Goal: Task Accomplishment & Management: Manage account settings

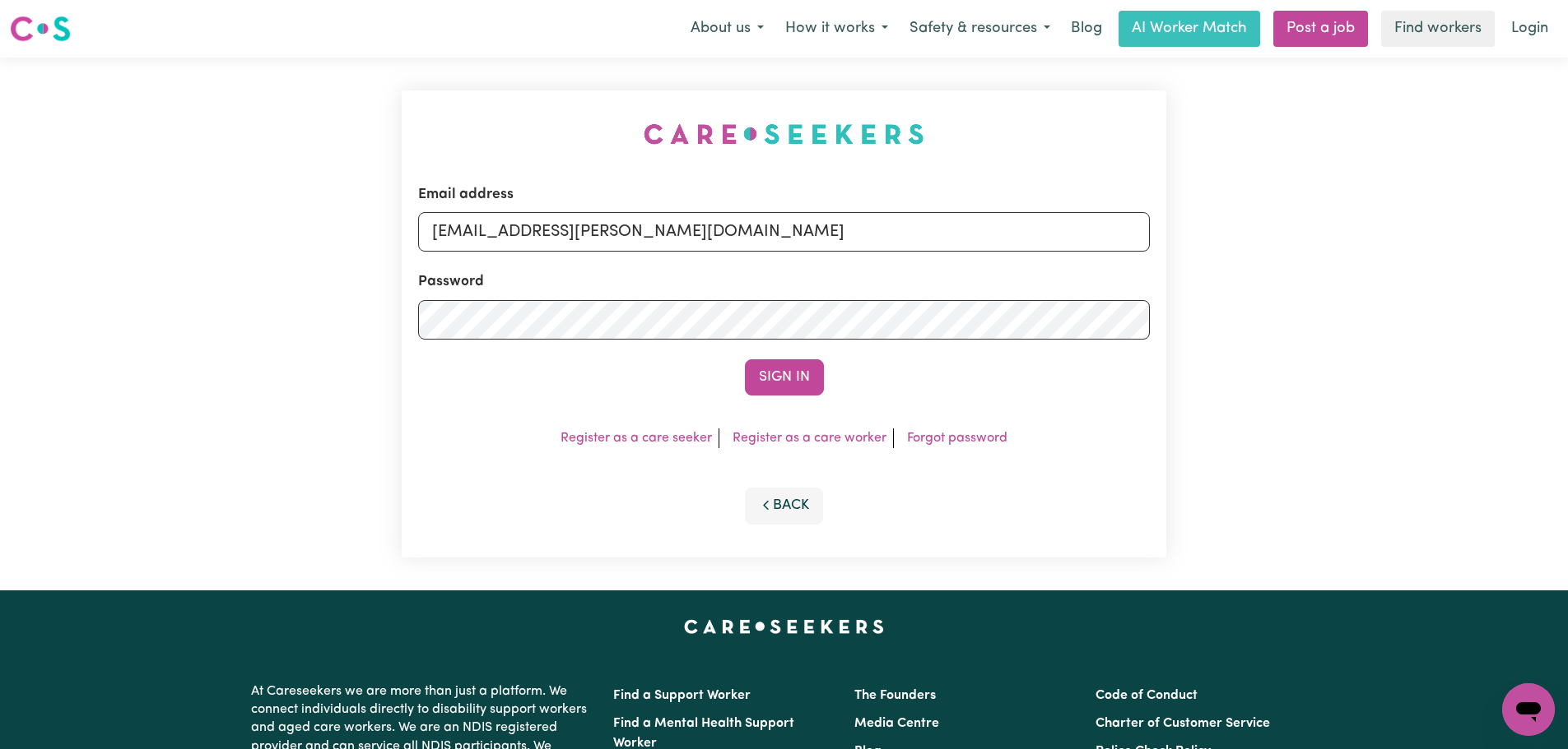
drag, startPoint x: 850, startPoint y: 230, endPoint x: 517, endPoint y: 230, distance: 333.0
click at [517, 230] on input "superuser~teresa.libesman@uts.edu.au" at bounding box center [783, 231] width 731 height 39
type input "superuser~teresa.libesman@uts.edu.au"
click at [755, 378] on button "Sign In" at bounding box center [784, 377] width 79 height 36
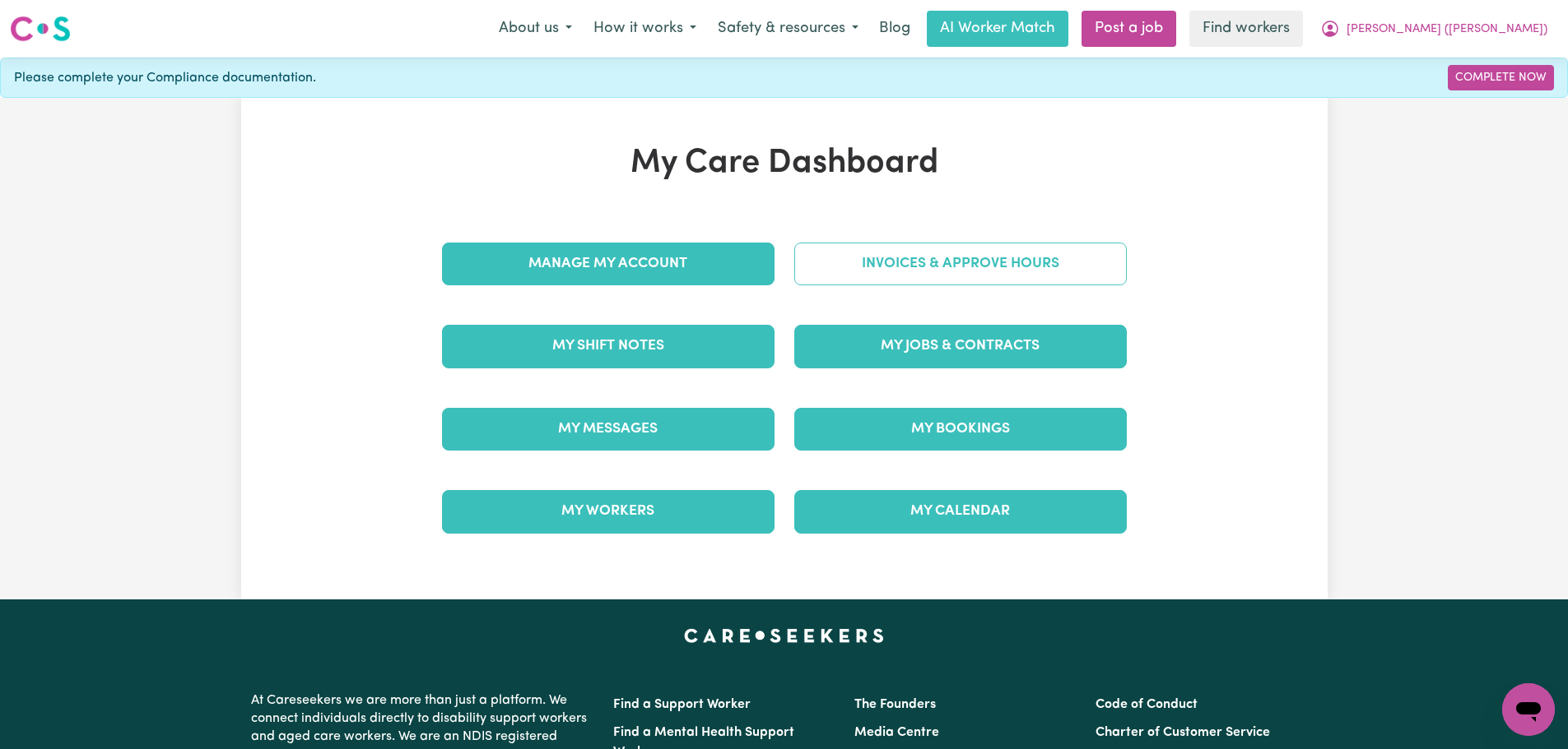
click at [967, 268] on link "Invoices & Approve Hours" at bounding box center [960, 264] width 332 height 43
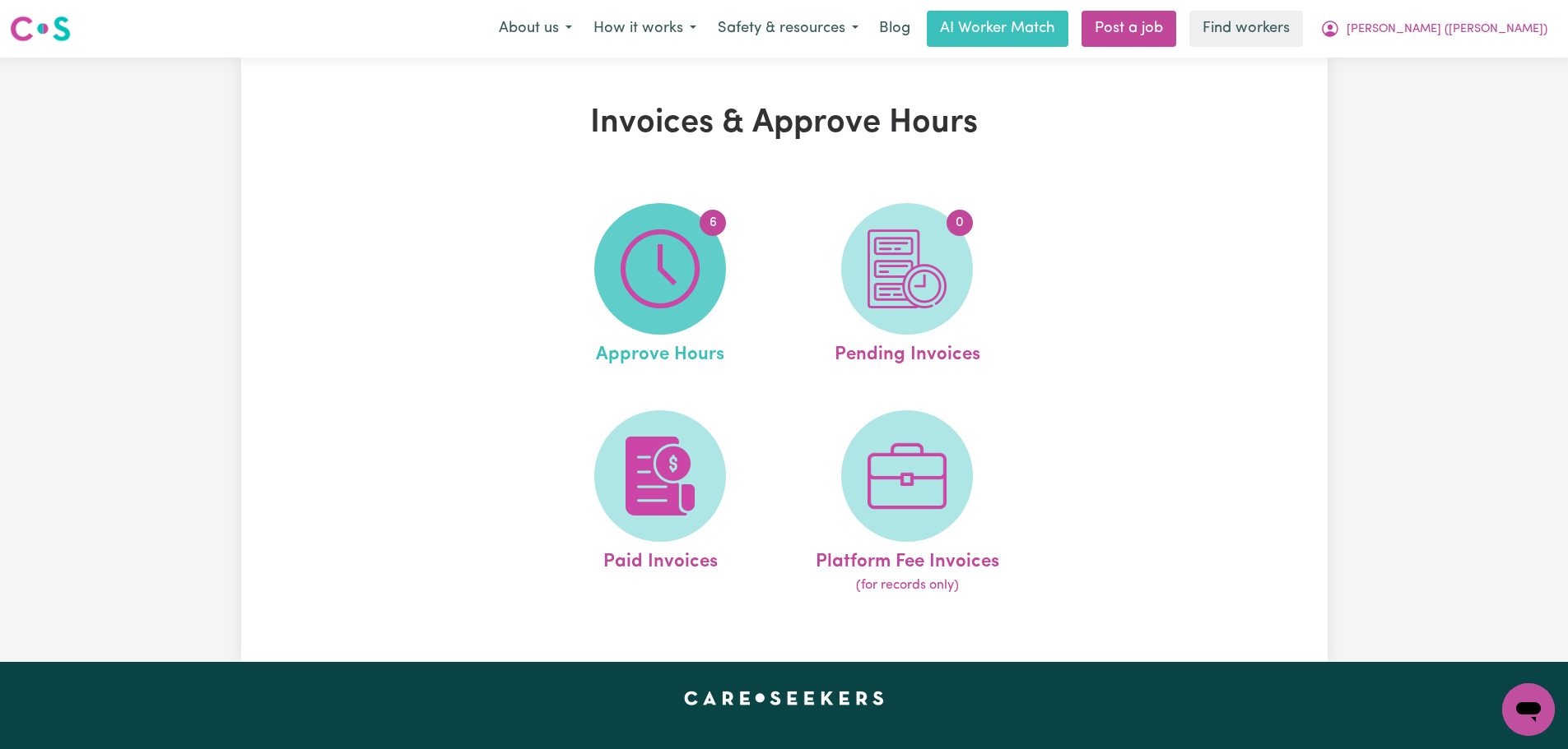
click at [628, 276] on img at bounding box center [660, 269] width 79 height 79
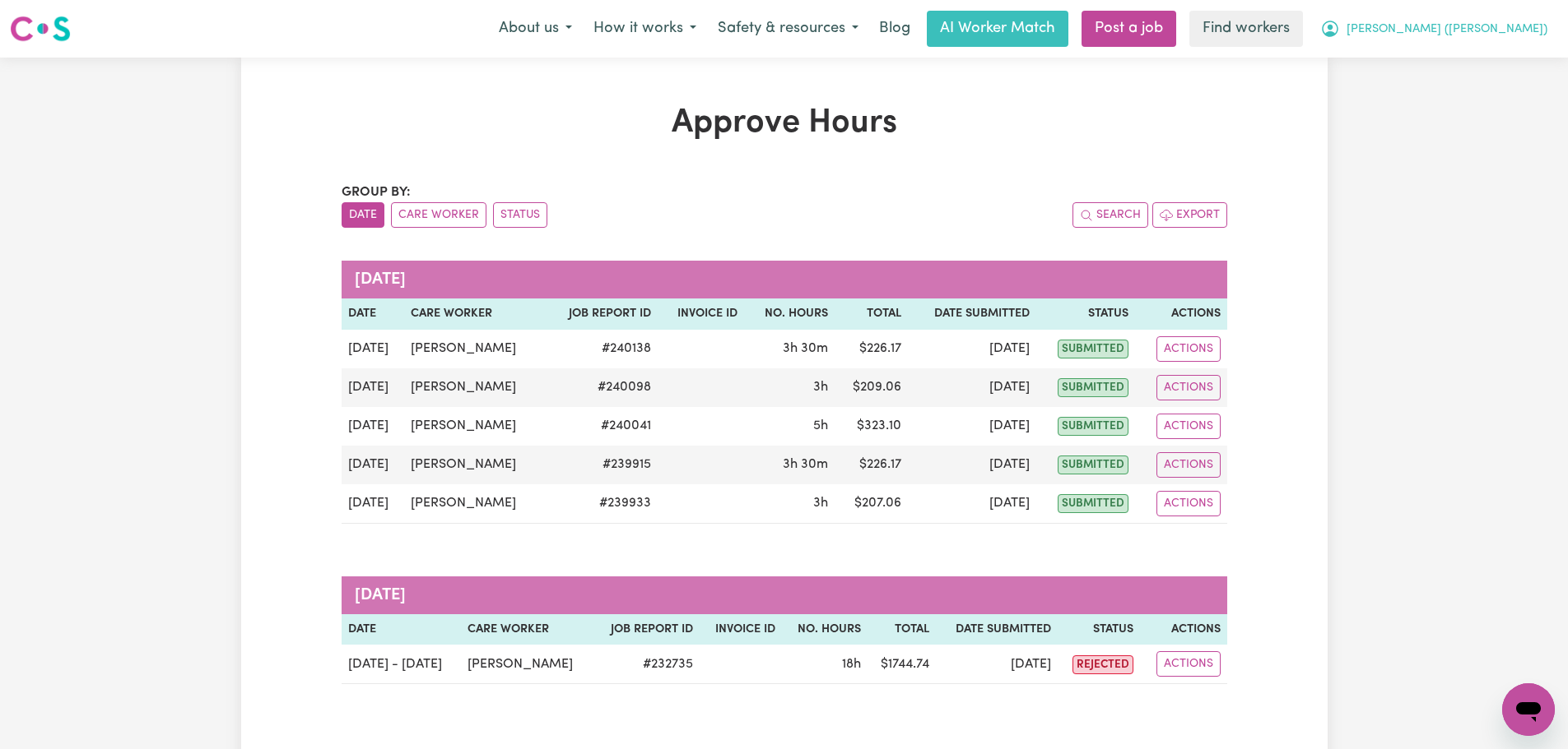
click at [1545, 31] on span "Getrude Anne (Anita)" at bounding box center [1446, 29] width 201 height 18
click at [1517, 60] on link "My Dashboard" at bounding box center [1491, 64] width 130 height 32
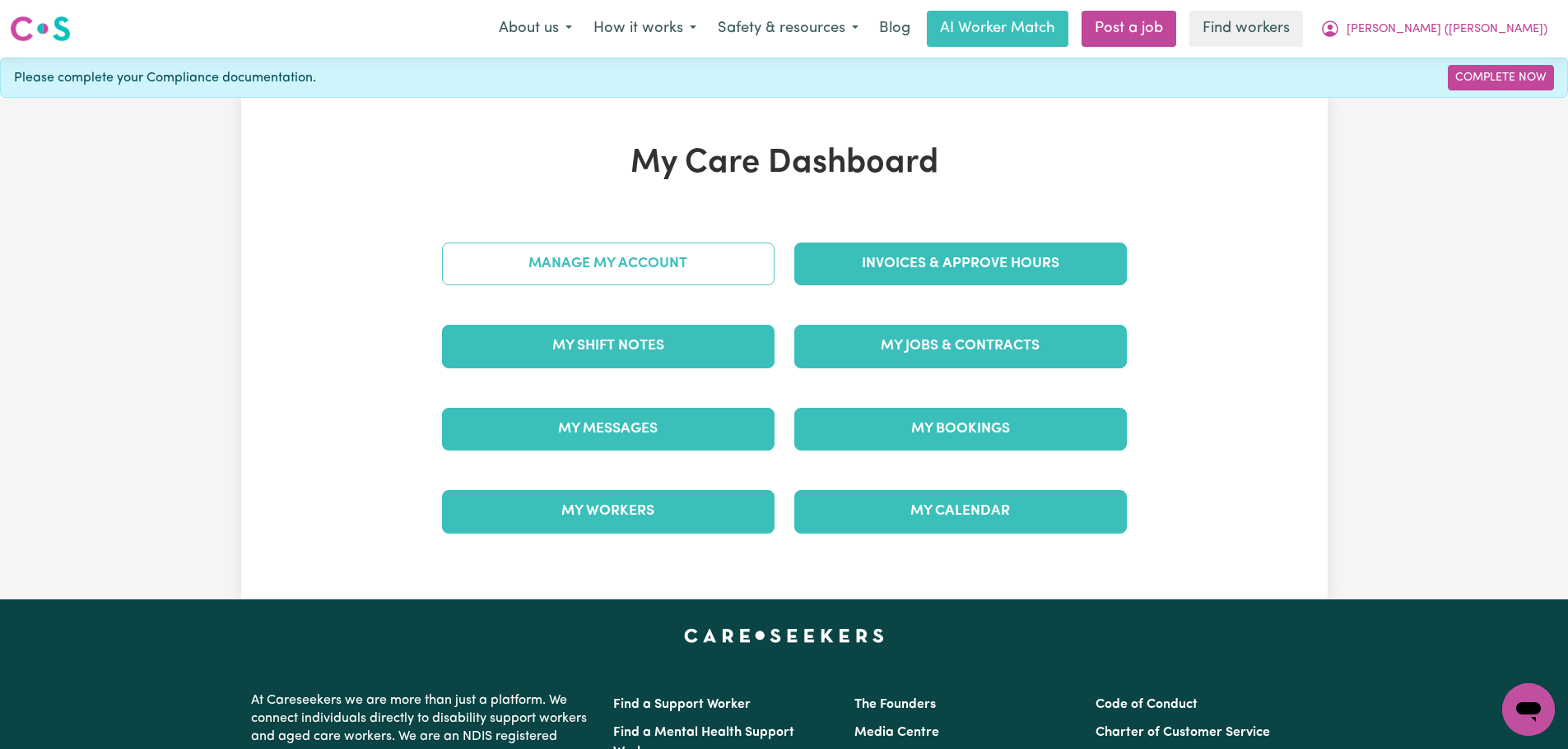
click at [650, 272] on link "Manage My Account" at bounding box center [608, 264] width 332 height 43
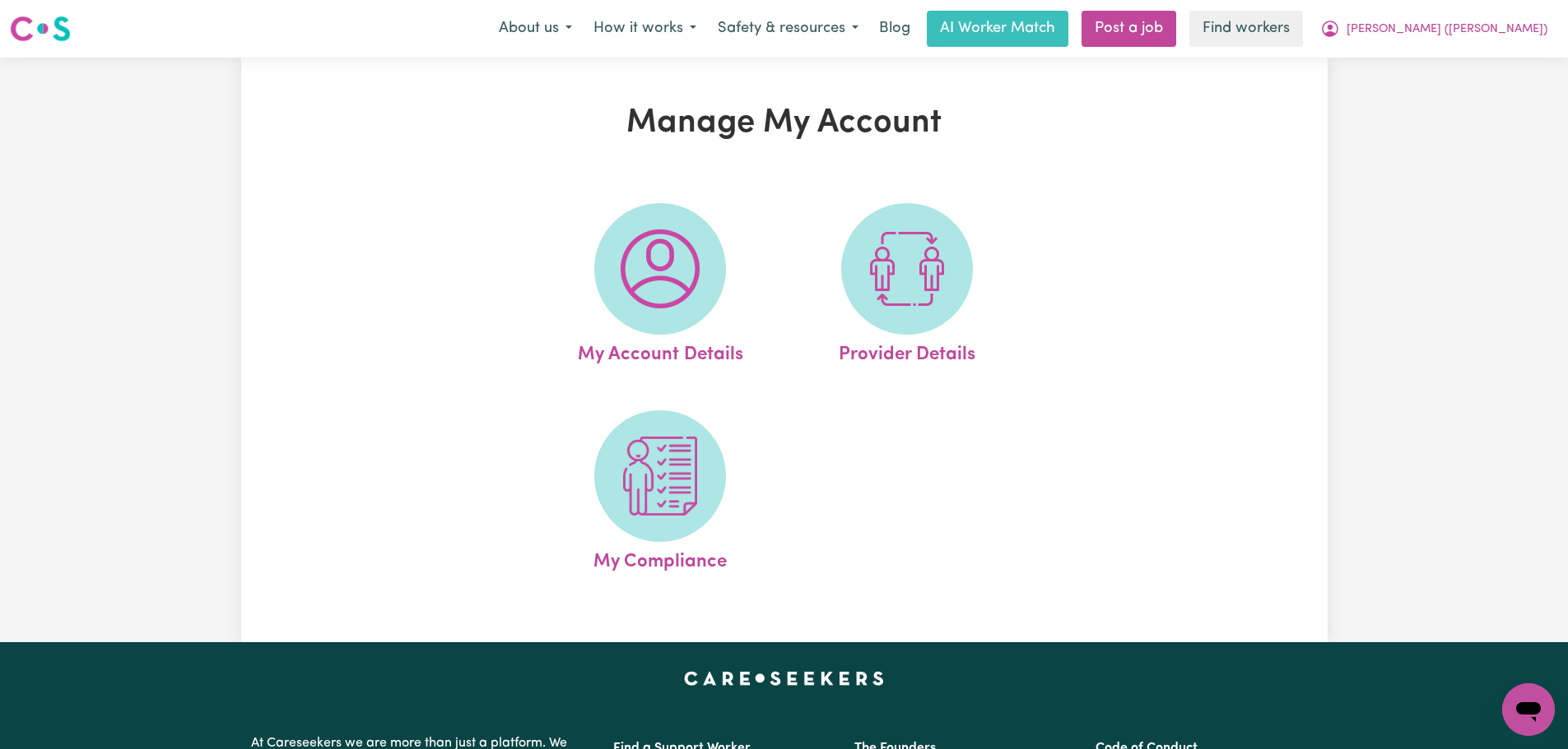
click at [649, 272] on img at bounding box center [660, 269] width 79 height 79
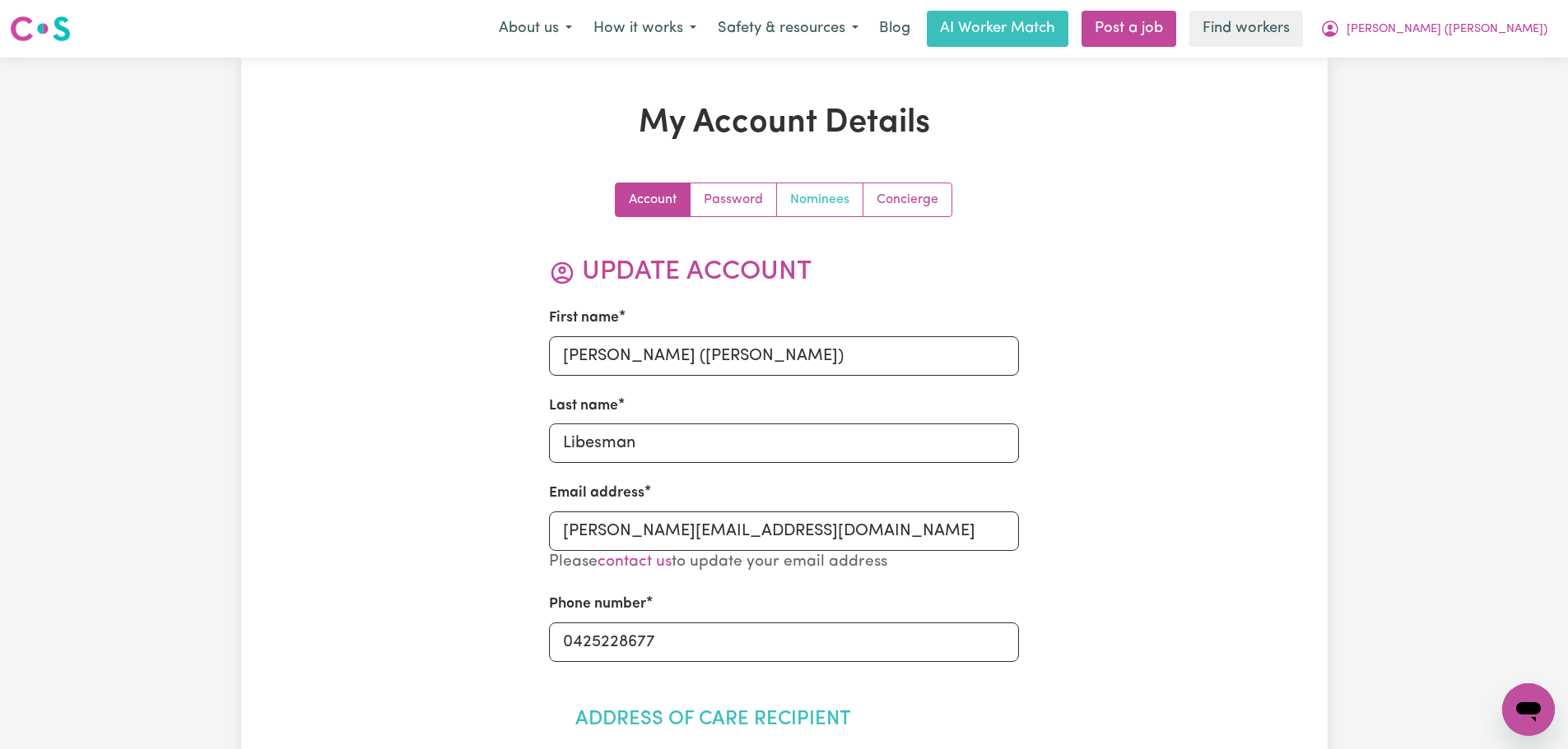
drag, startPoint x: 813, startPoint y: 209, endPoint x: 833, endPoint y: 223, distance: 24.4
click at [813, 209] on link "Nominees" at bounding box center [820, 200] width 86 height 33
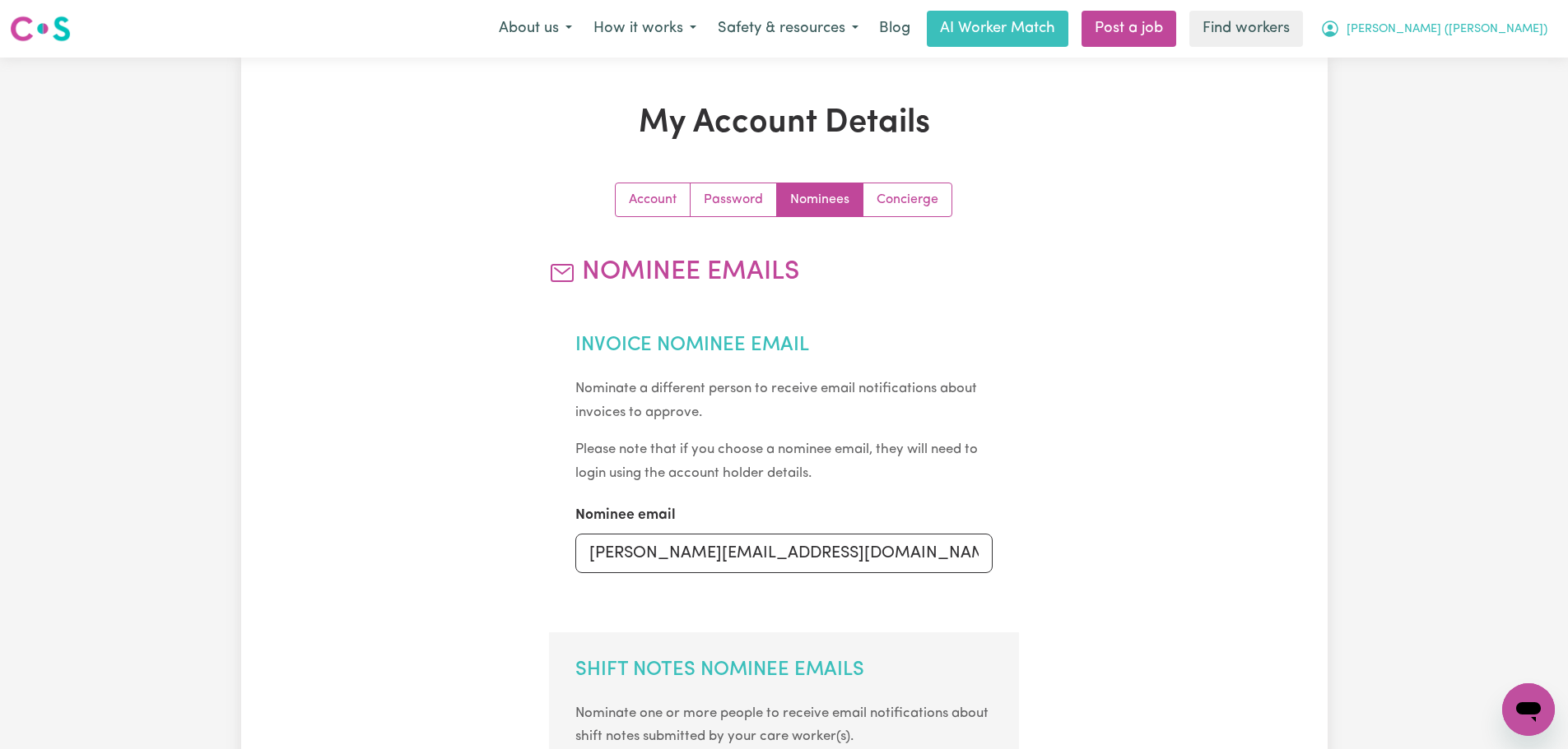
click at [1450, 39] on button "Getrude Anne (Anita)" at bounding box center [1433, 29] width 249 height 35
click at [1507, 22] on span "Getrude Anne (Anita)" at bounding box center [1446, 29] width 201 height 18
click at [1501, 41] on button "Getrude Anne (Anita)" at bounding box center [1433, 29] width 249 height 35
click at [1487, 100] on link "Logout" at bounding box center [1491, 94] width 130 height 32
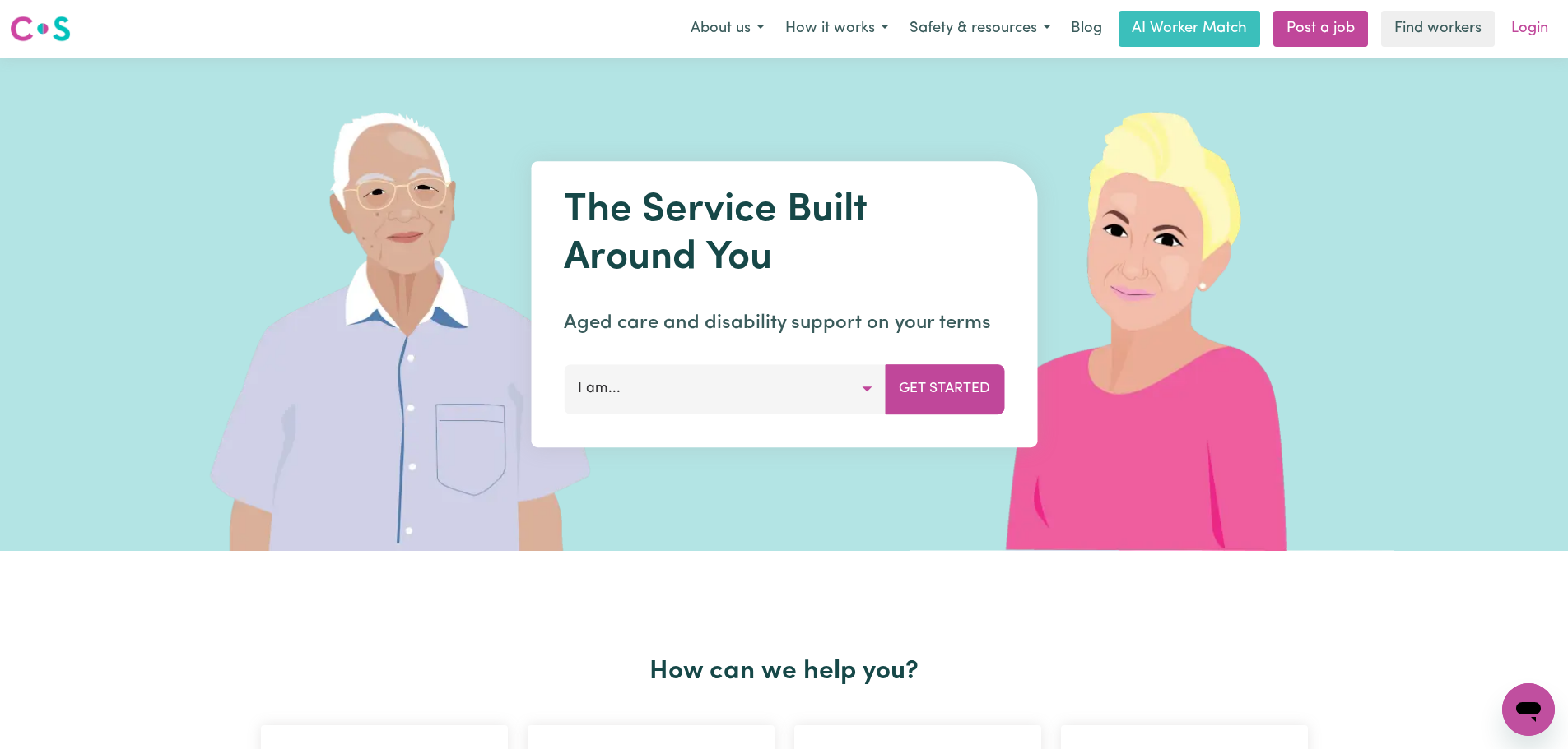
click at [1528, 23] on link "Login" at bounding box center [1529, 29] width 57 height 36
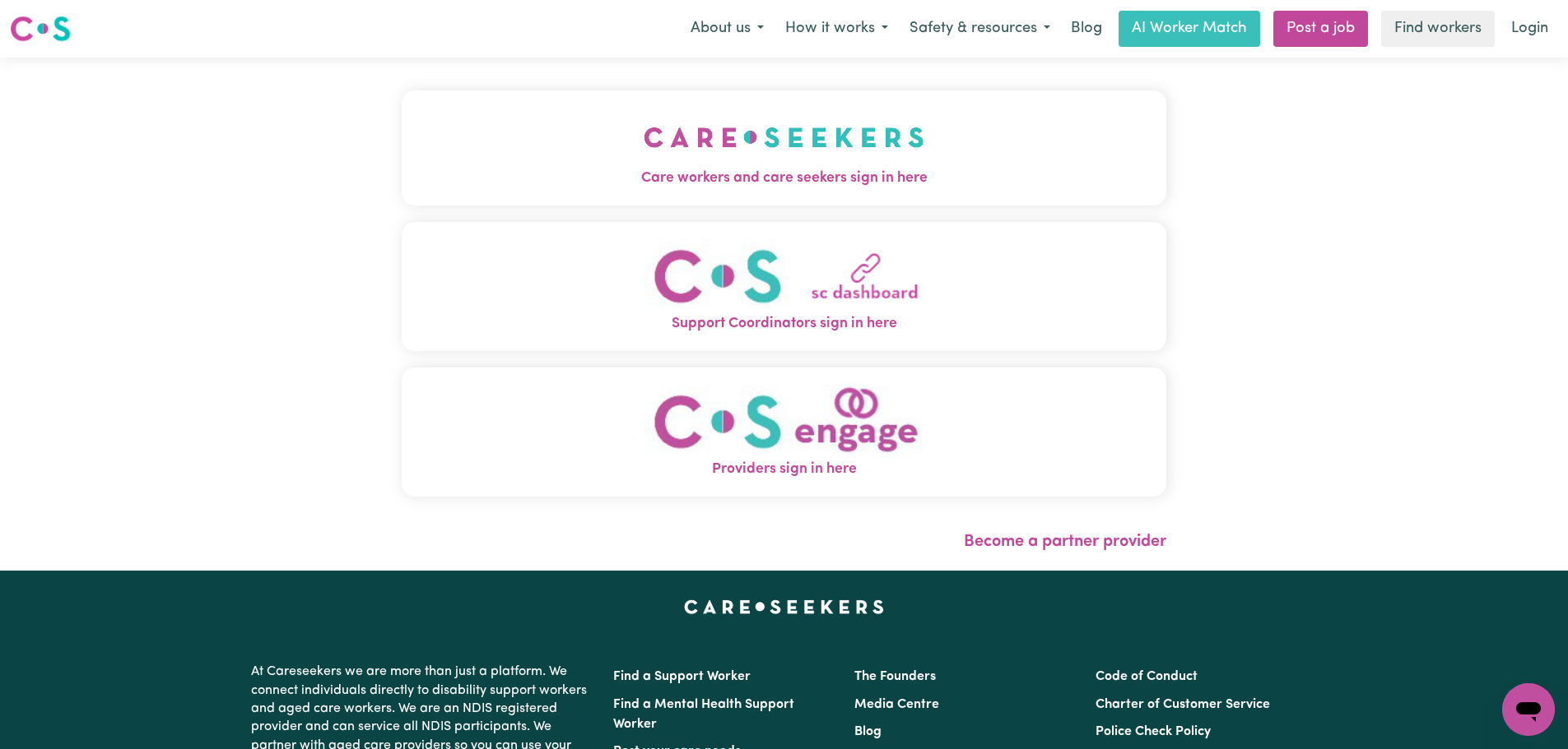
click at [576, 173] on span "Care workers and care seekers sign in here" at bounding box center [784, 179] width 765 height 21
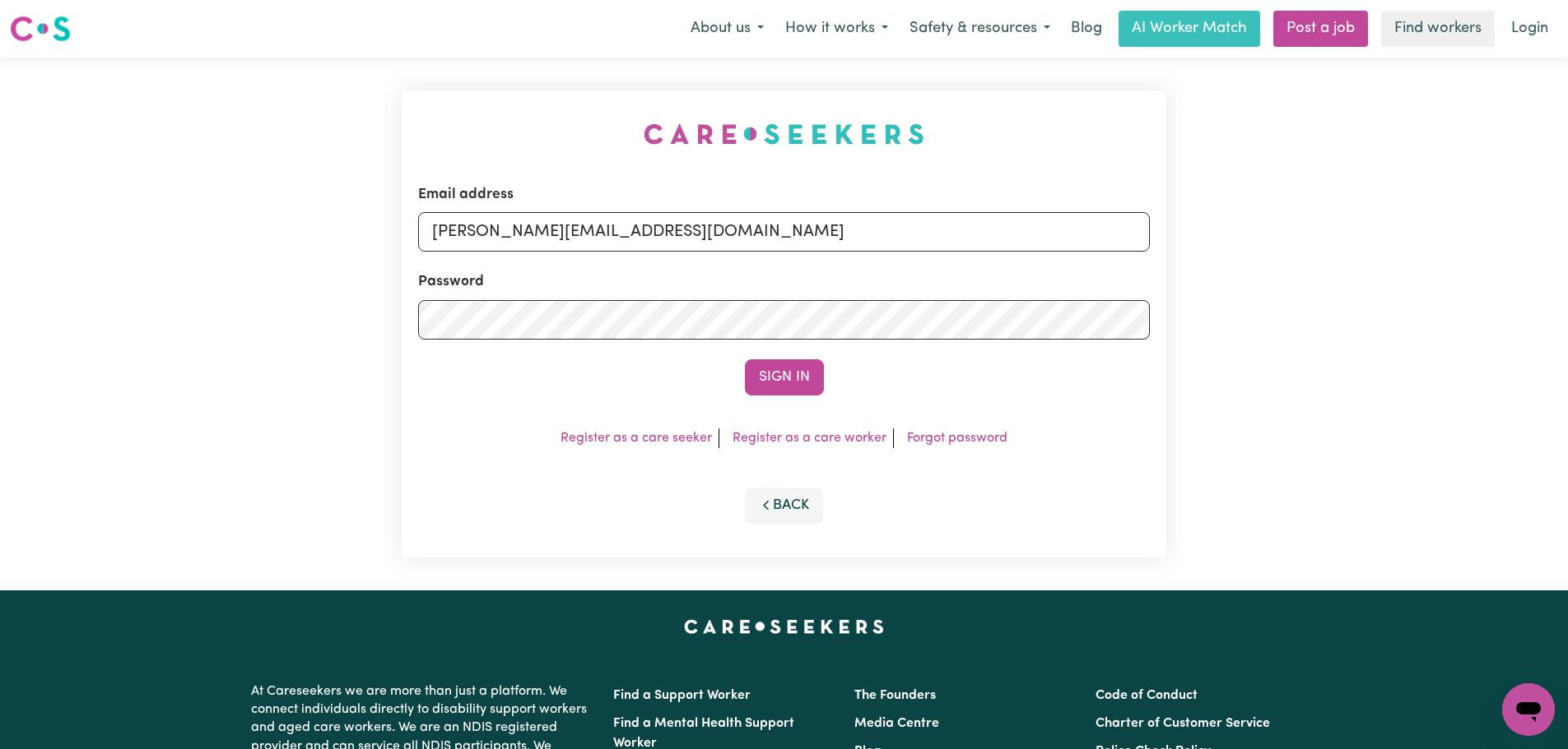
click at [808, 379] on button "Sign In" at bounding box center [784, 377] width 79 height 36
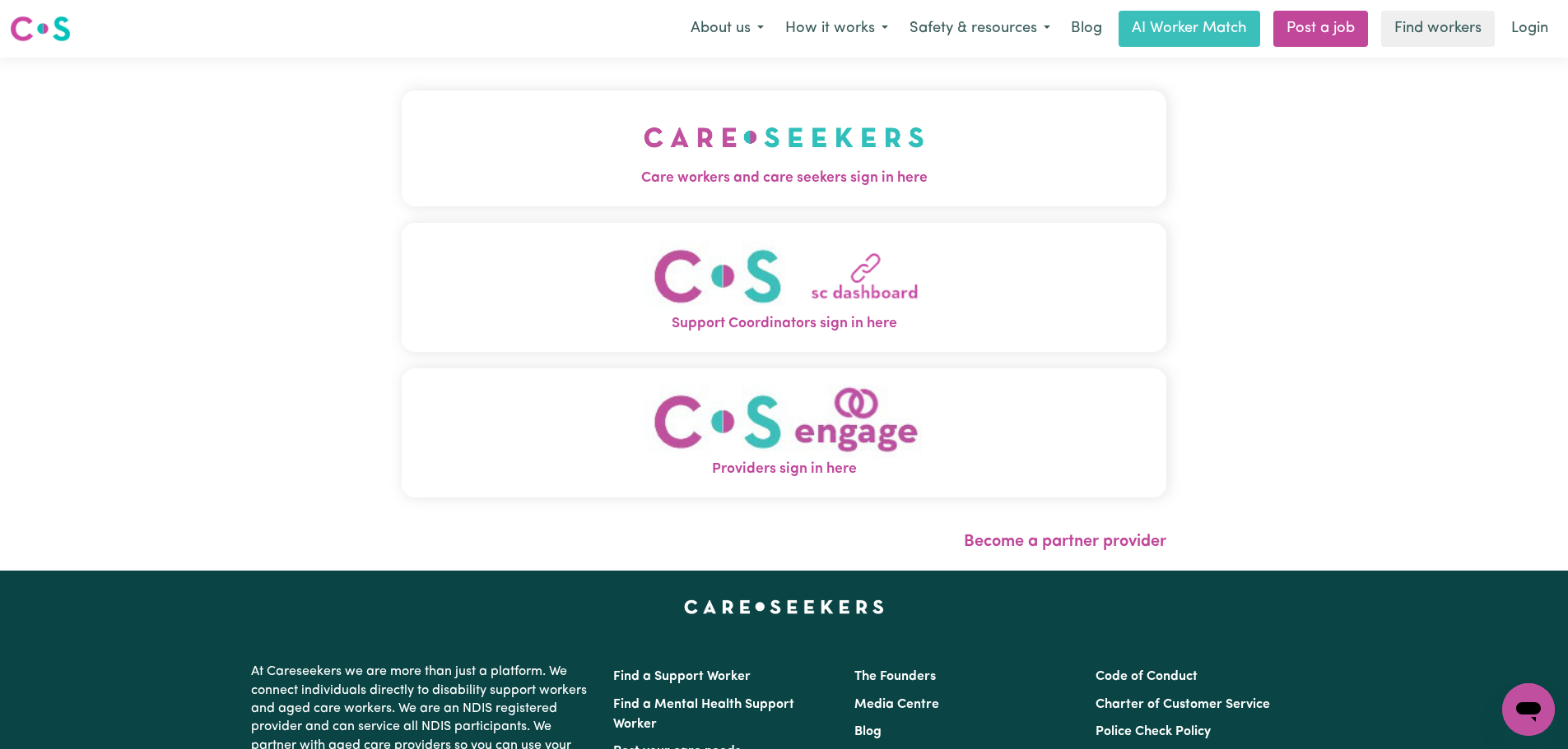
click at [700, 429] on img "Providers sign in here" at bounding box center [784, 422] width 281 height 75
